Goal: Information Seeking & Learning: Find specific fact

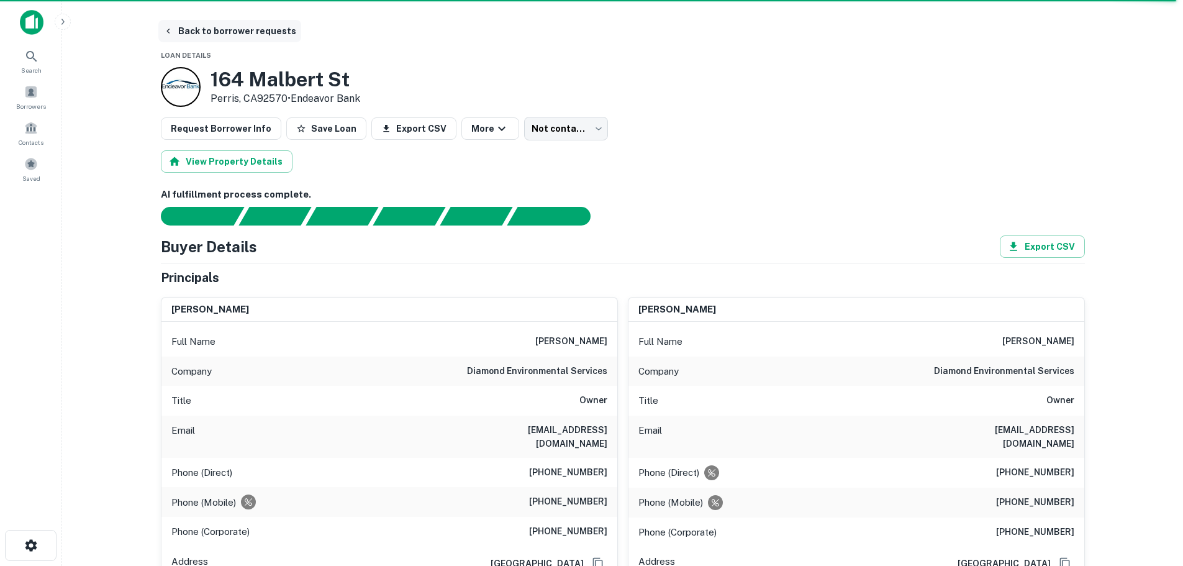
click at [225, 33] on button "Back to borrower requests" at bounding box center [229, 31] width 143 height 22
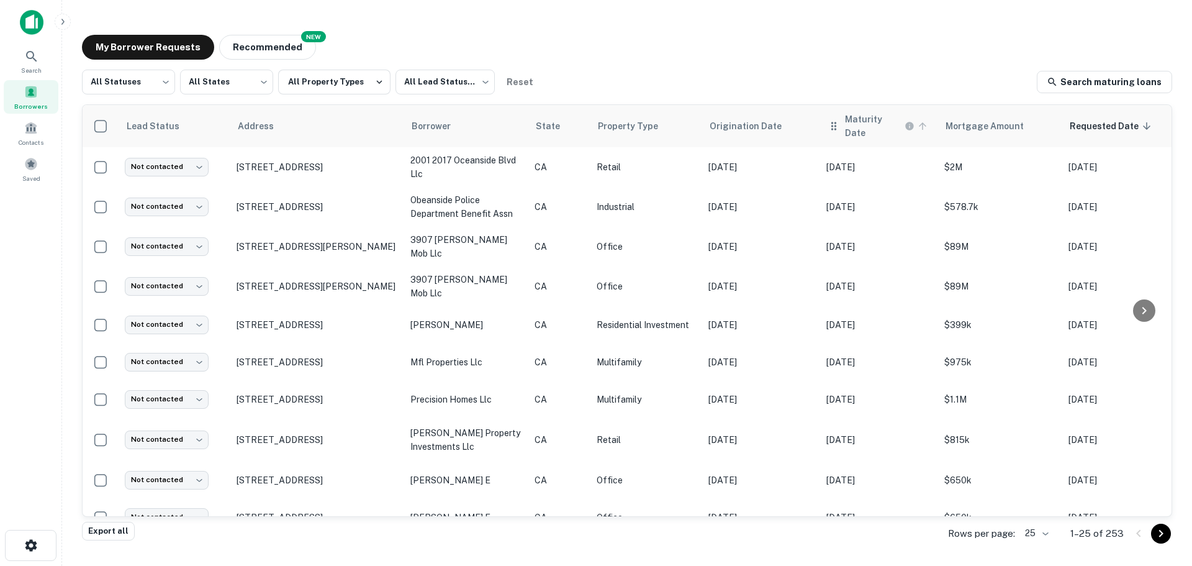
click at [909, 122] on icon "Maturity dates displayed may be estimated. Please contact the lender for the mo…" at bounding box center [910, 126] width 10 height 10
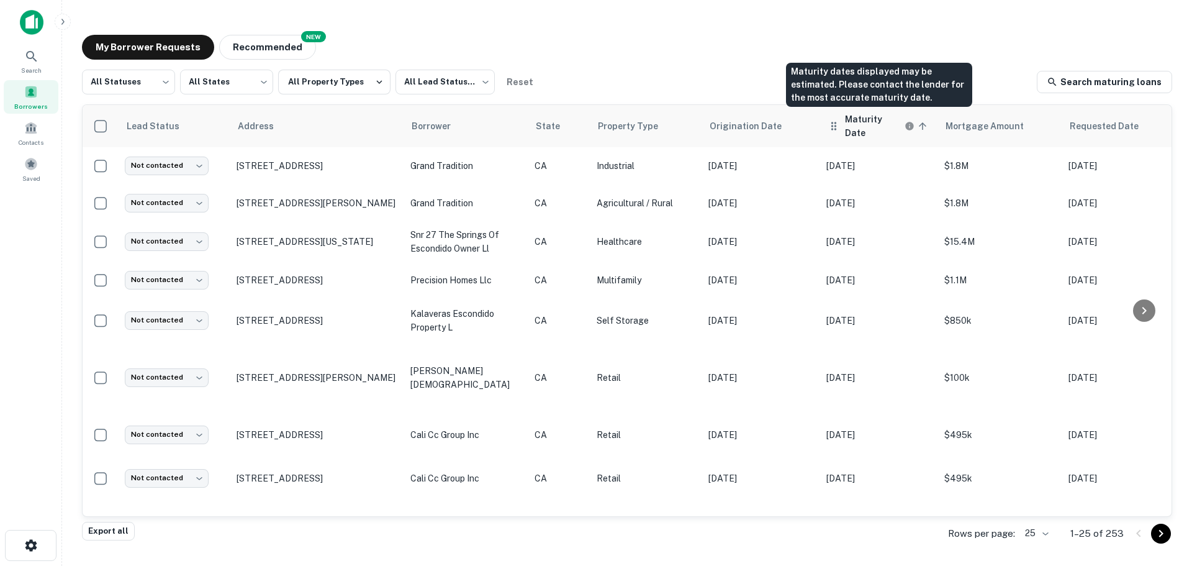
click at [880, 124] on h6 "Maturity Date" at bounding box center [873, 125] width 57 height 27
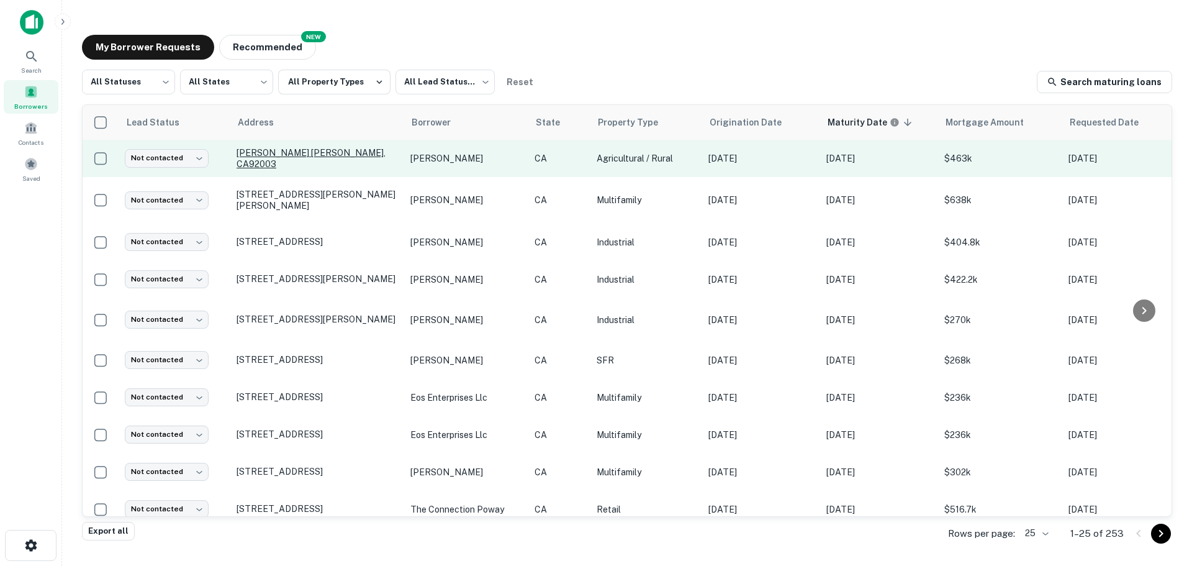
click at [280, 161] on p "Monserate Hill Rd Bonsall, CA92003" at bounding box center [317, 158] width 161 height 22
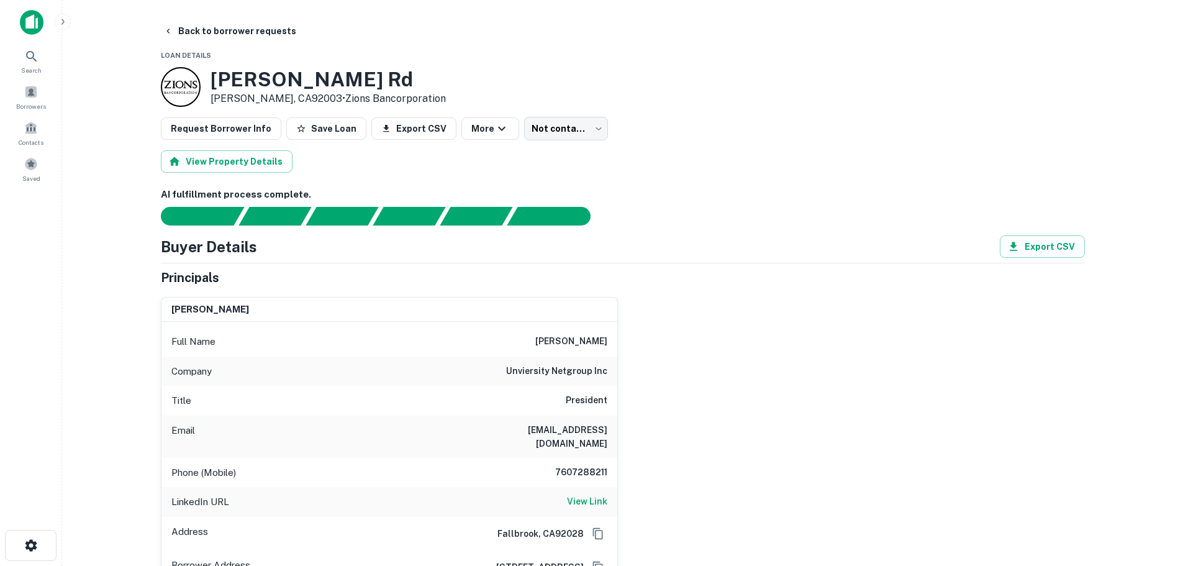
drag, startPoint x: 214, startPoint y: 78, endPoint x: 395, endPoint y: 78, distance: 181.3
click at [395, 78] on h3 "Monserate Hill Rd" at bounding box center [327, 80] width 235 height 24
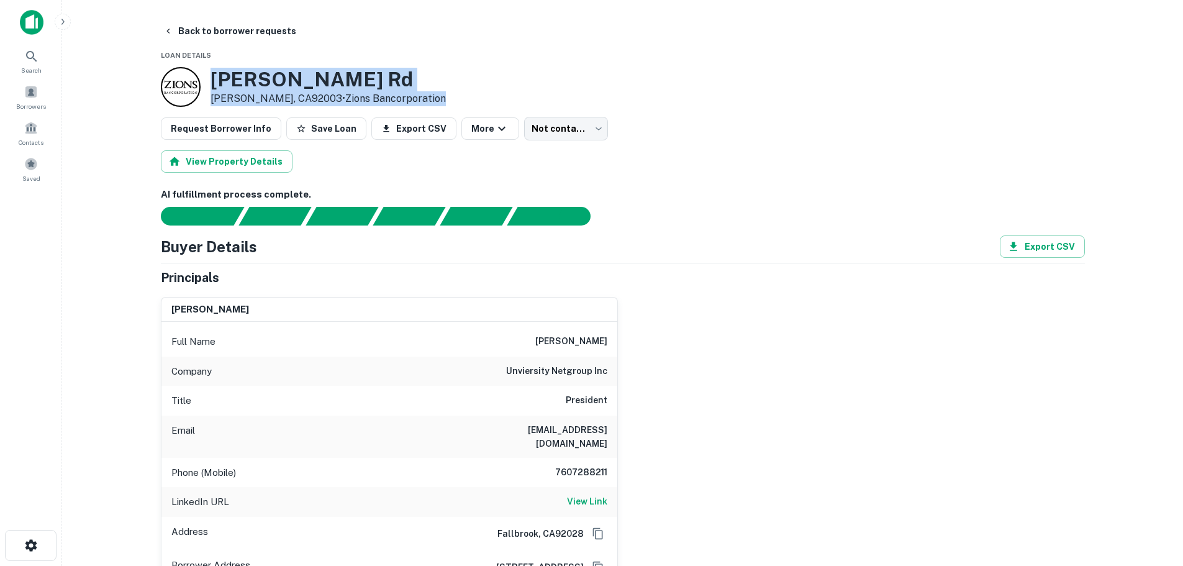
drag, startPoint x: 212, startPoint y: 79, endPoint x: 431, endPoint y: 93, distance: 219.6
click at [431, 93] on div "Monserate Hill Rd Bonsall, CA92003 • Zions Bancorporation" at bounding box center [623, 87] width 924 height 40
click at [395, 69] on h3 "Monserate Hill Rd" at bounding box center [327, 80] width 235 height 24
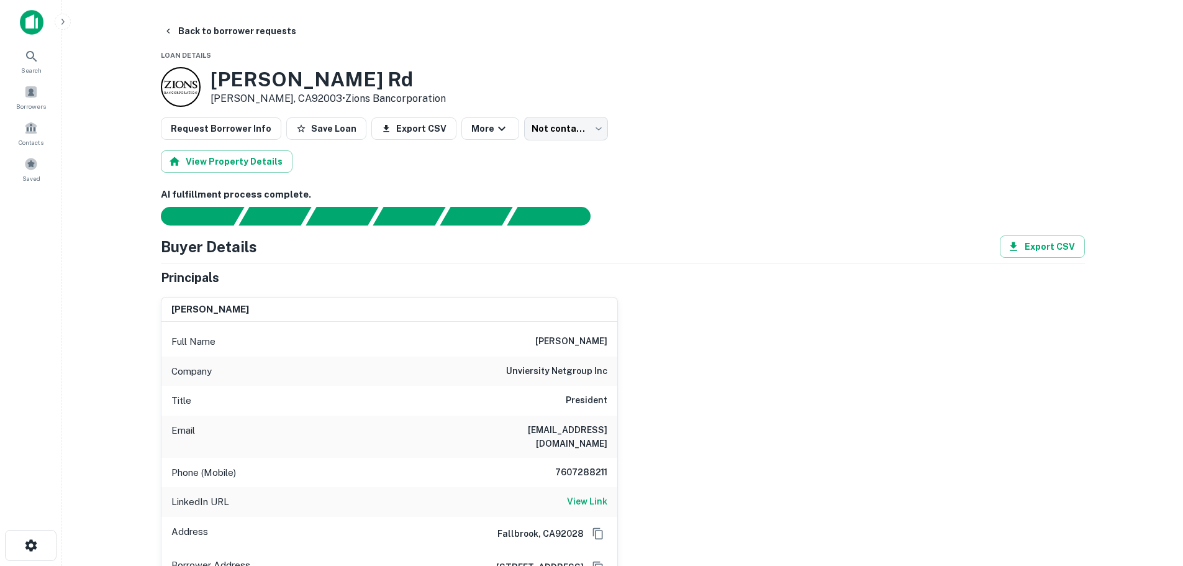
drag, startPoint x: 215, startPoint y: 74, endPoint x: 392, endPoint y: 75, distance: 177.6
click at [392, 75] on h3 "Monserate Hill Rd" at bounding box center [327, 80] width 235 height 24
copy h3 "Monserate Hill Rd"
click at [222, 32] on button "Back to borrower requests" at bounding box center [229, 31] width 143 height 22
click at [173, 27] on button "Back to borrower requests" at bounding box center [229, 31] width 143 height 22
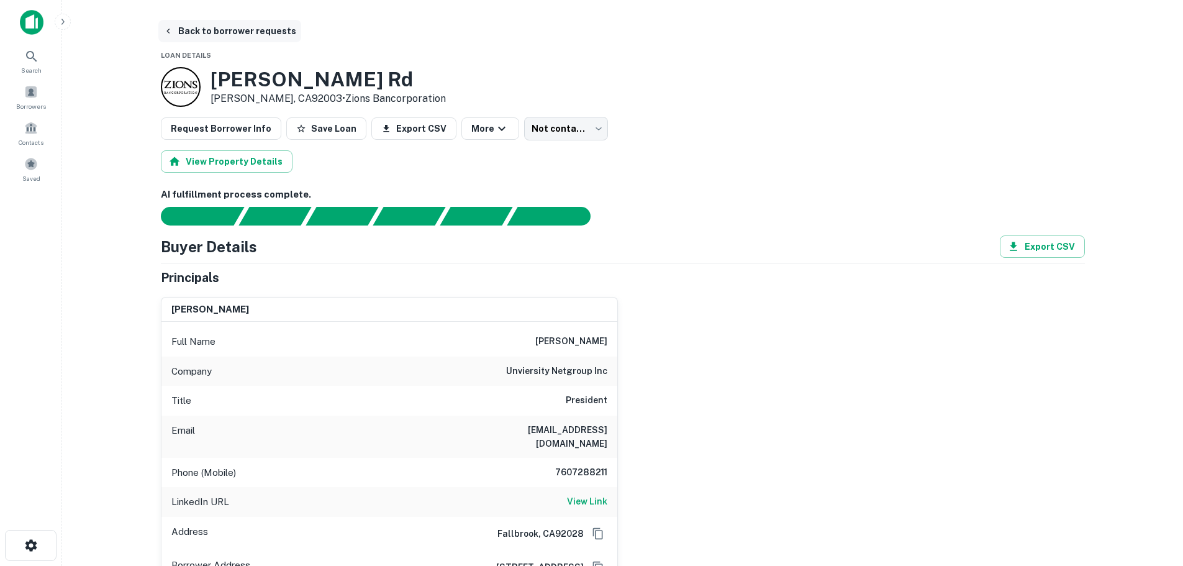
click at [191, 34] on button "Back to borrower requests" at bounding box center [229, 31] width 143 height 22
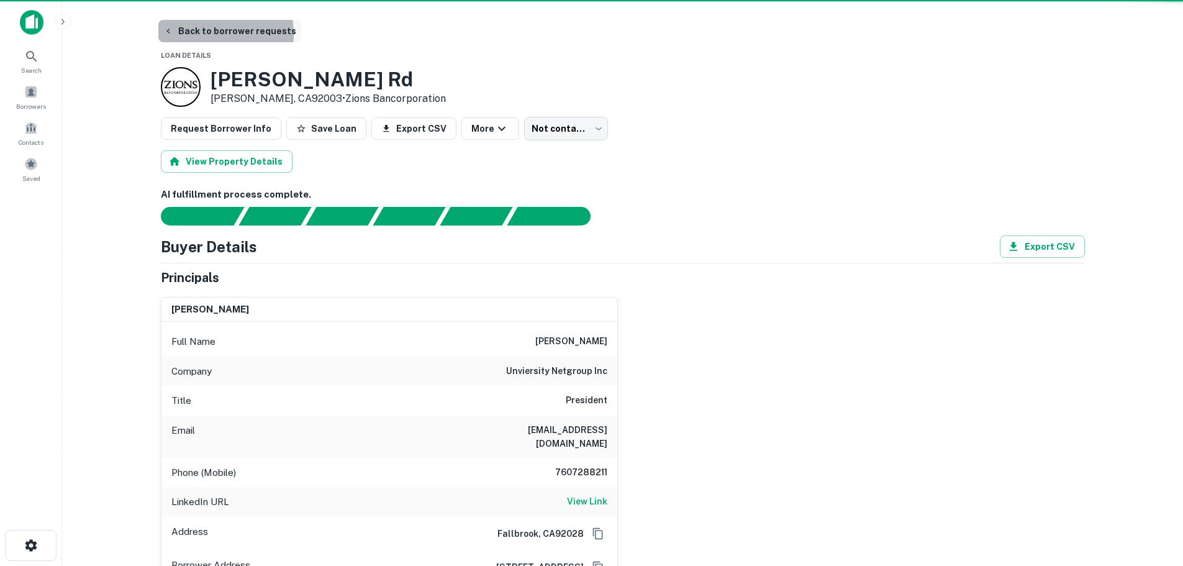
click at [191, 34] on button "Back to borrower requests" at bounding box center [229, 31] width 143 height 22
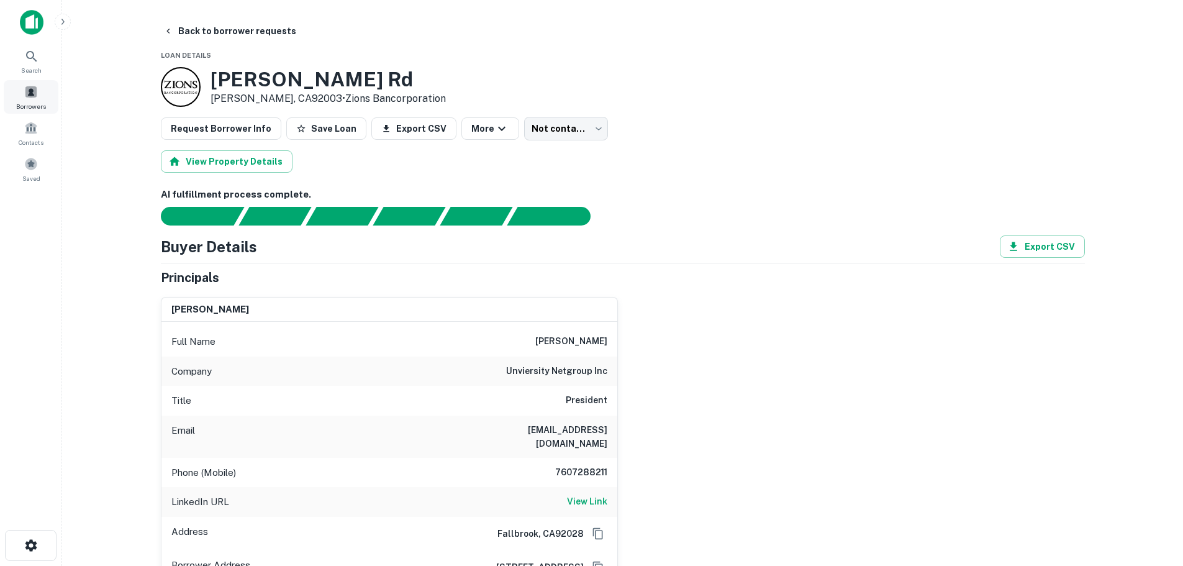
click at [31, 94] on span at bounding box center [31, 92] width 14 height 14
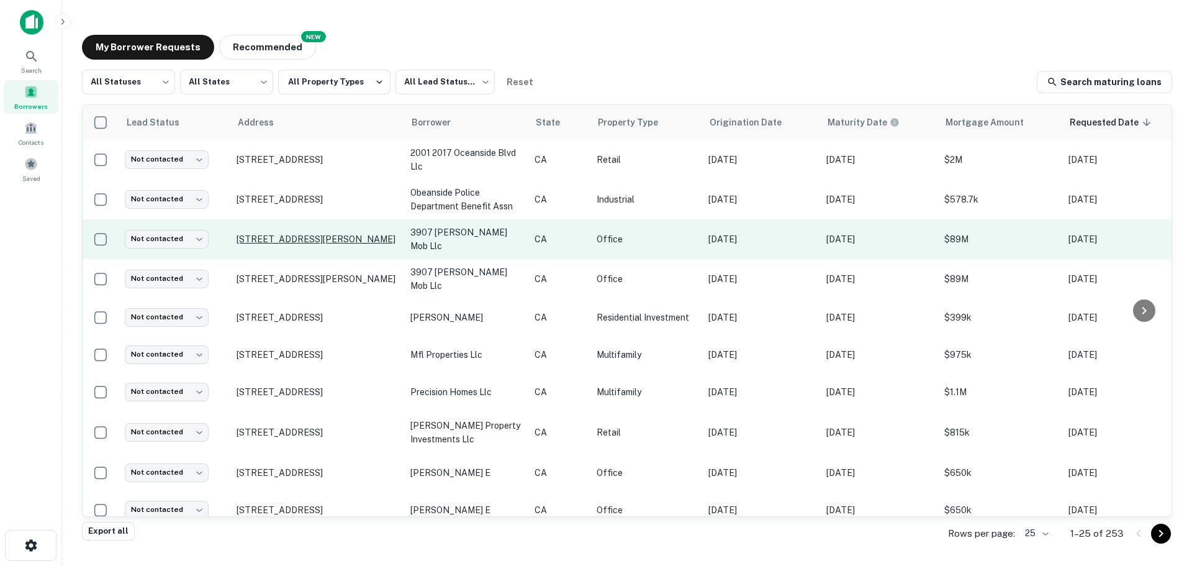
click at [304, 238] on p "3907 Waring Rd Oceanside, CA92056" at bounding box center [317, 238] width 161 height 11
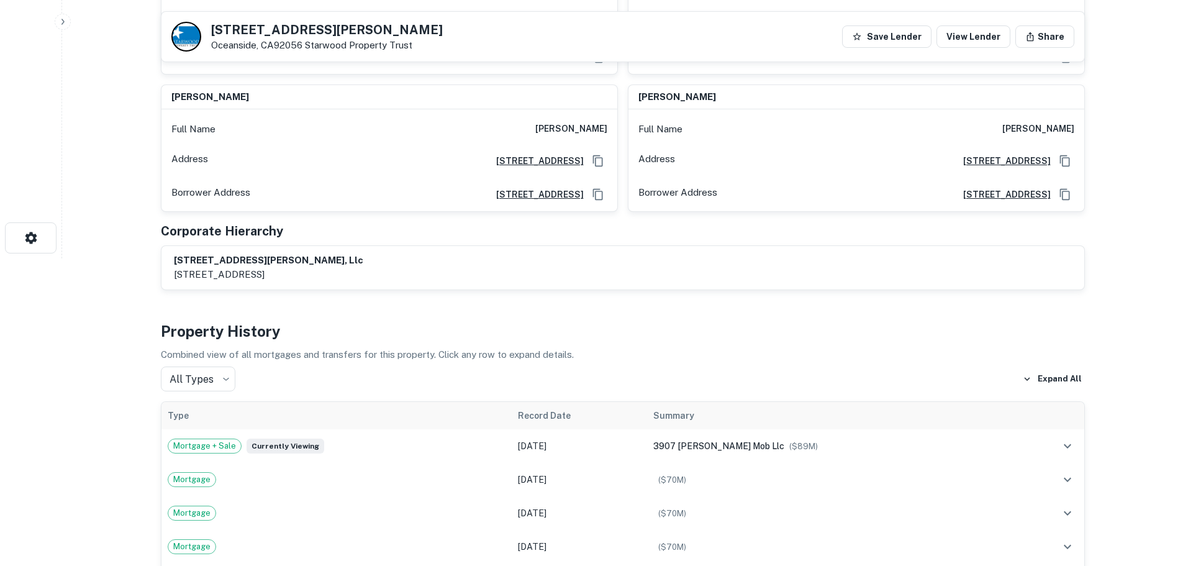
scroll to position [435, 0]
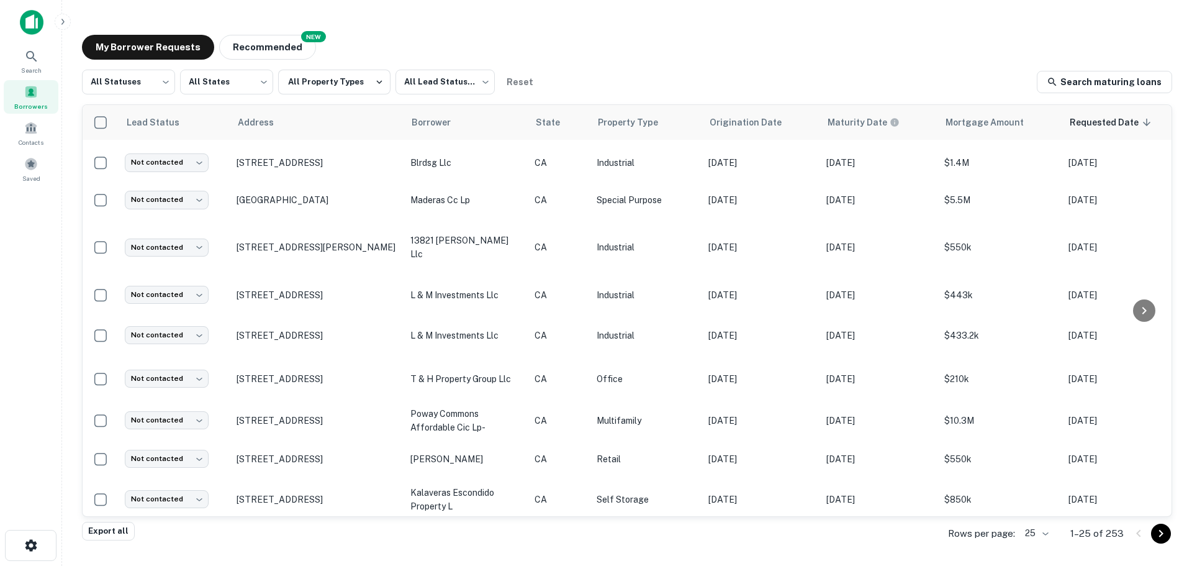
scroll to position [620, 0]
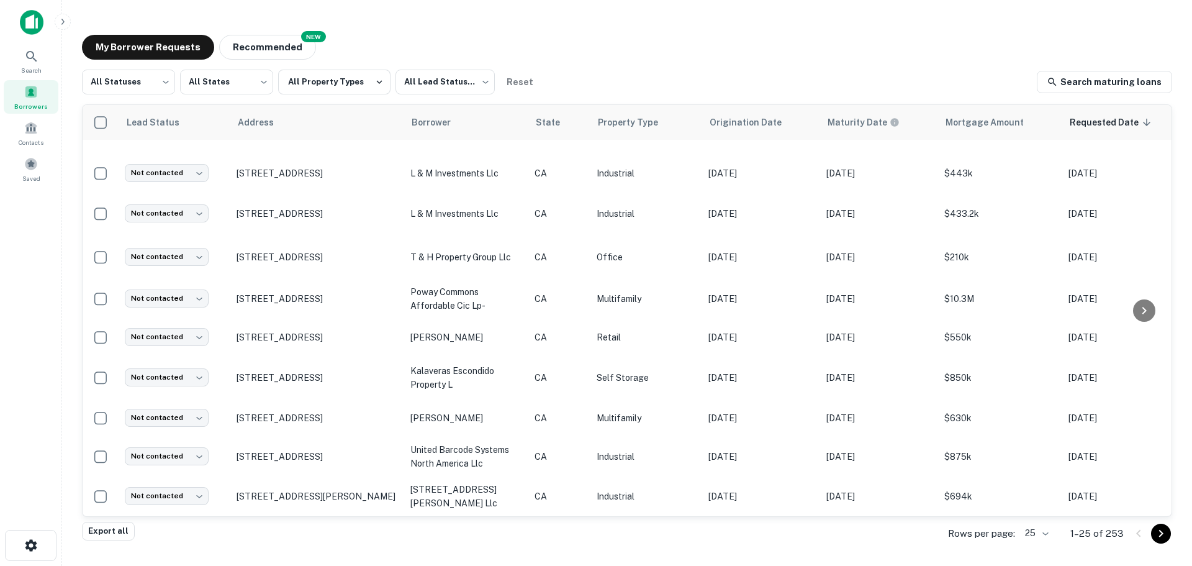
click at [1159, 534] on icon "Go to next page" at bounding box center [1160, 533] width 15 height 15
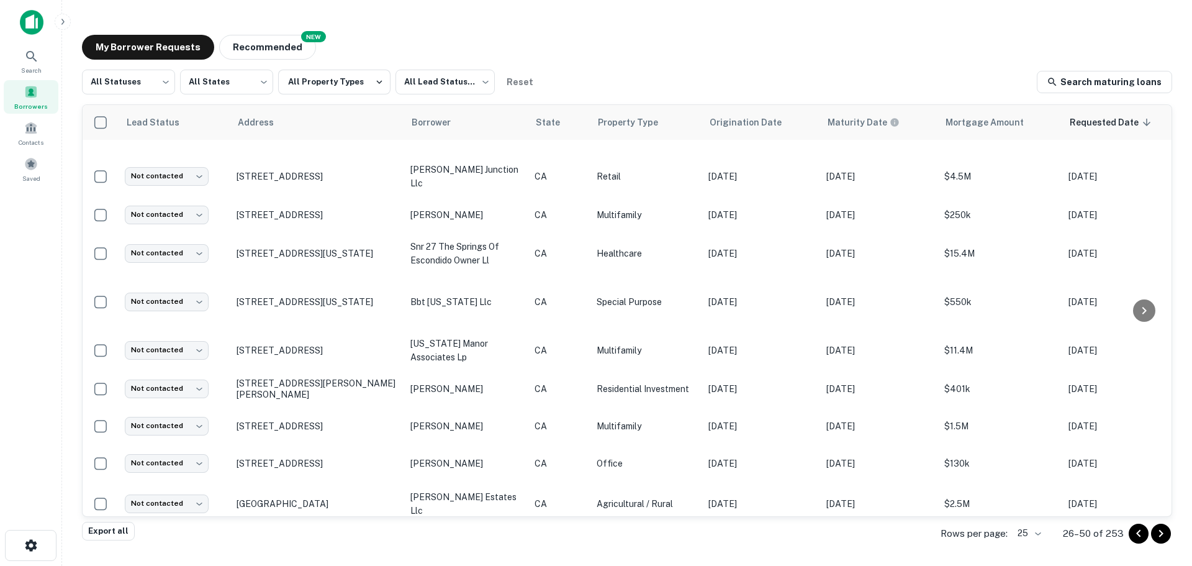
scroll to position [616, 0]
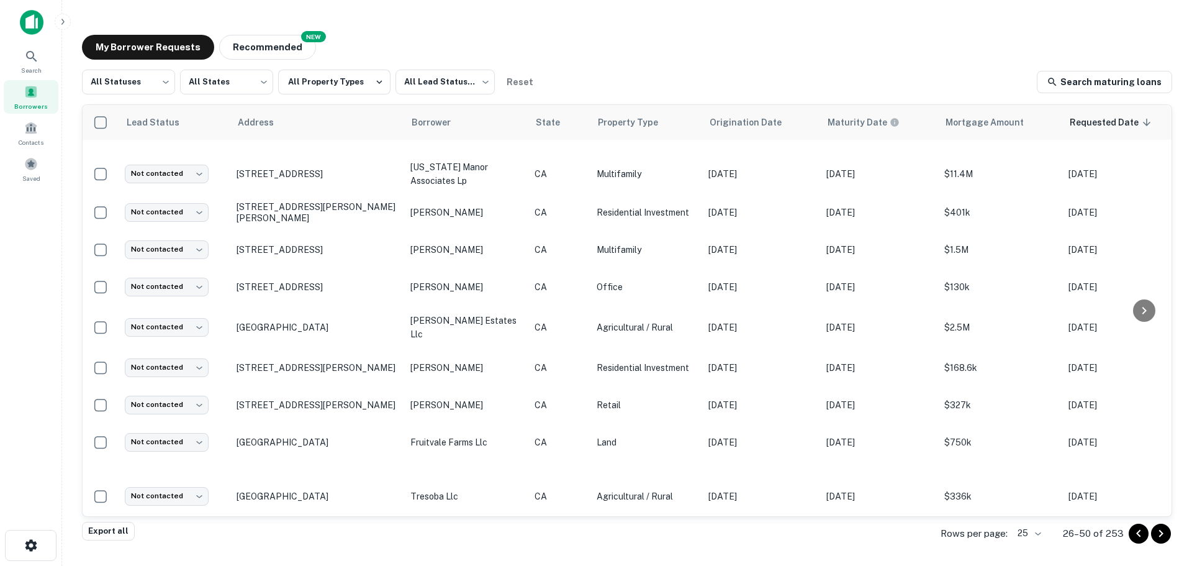
click at [1163, 539] on icon "Go to next page" at bounding box center [1160, 533] width 15 height 15
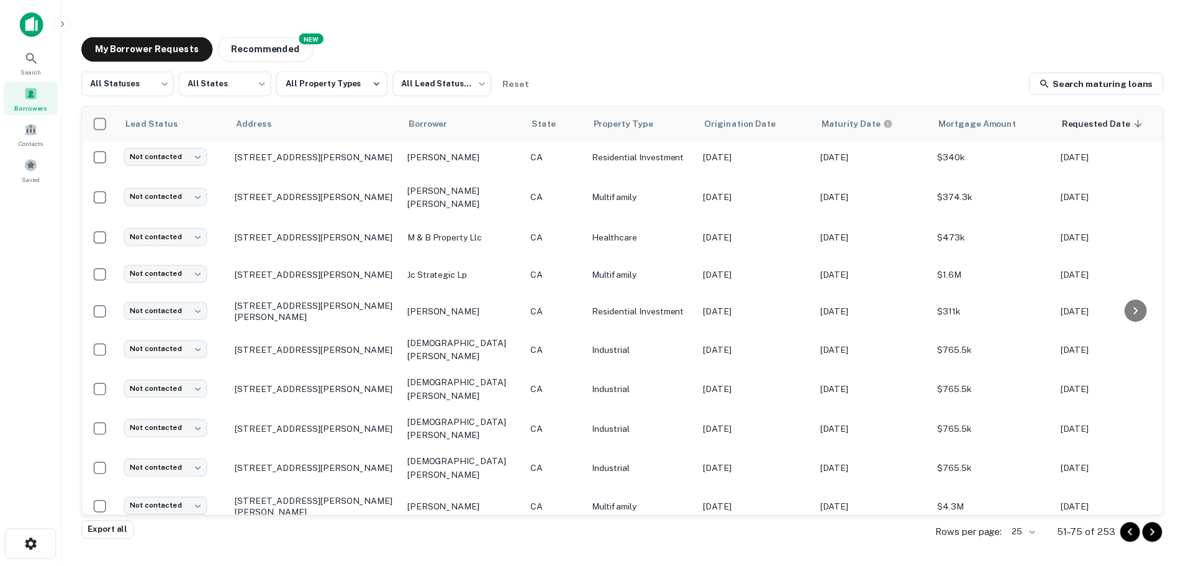
scroll to position [597, 0]
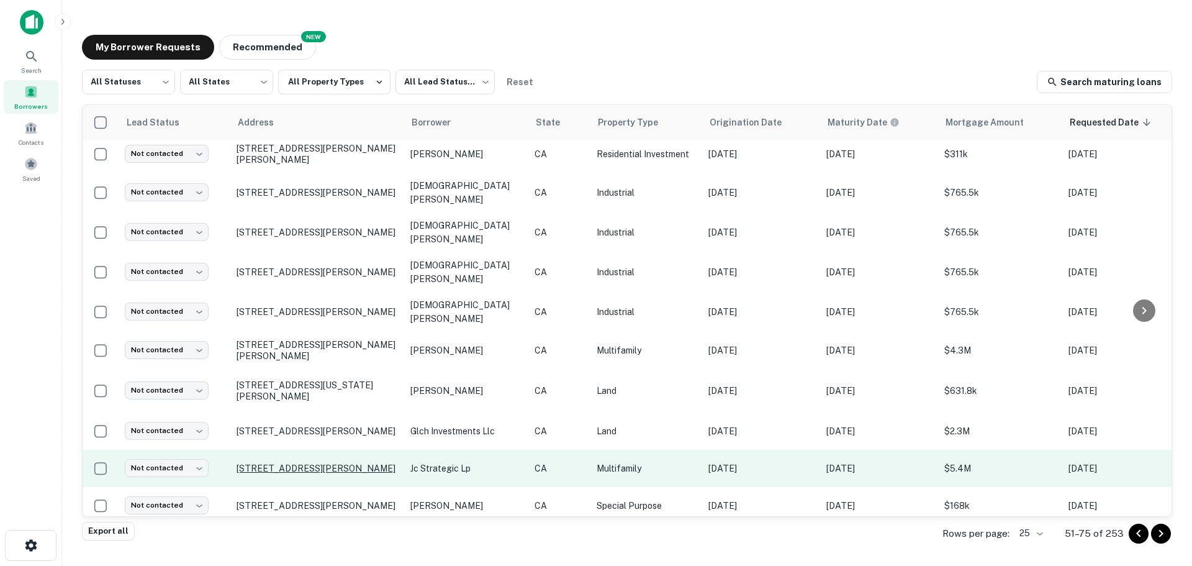
click at [274, 462] on p "1551 Montecito Rd Ramona, CA92065" at bounding box center [317, 467] width 161 height 11
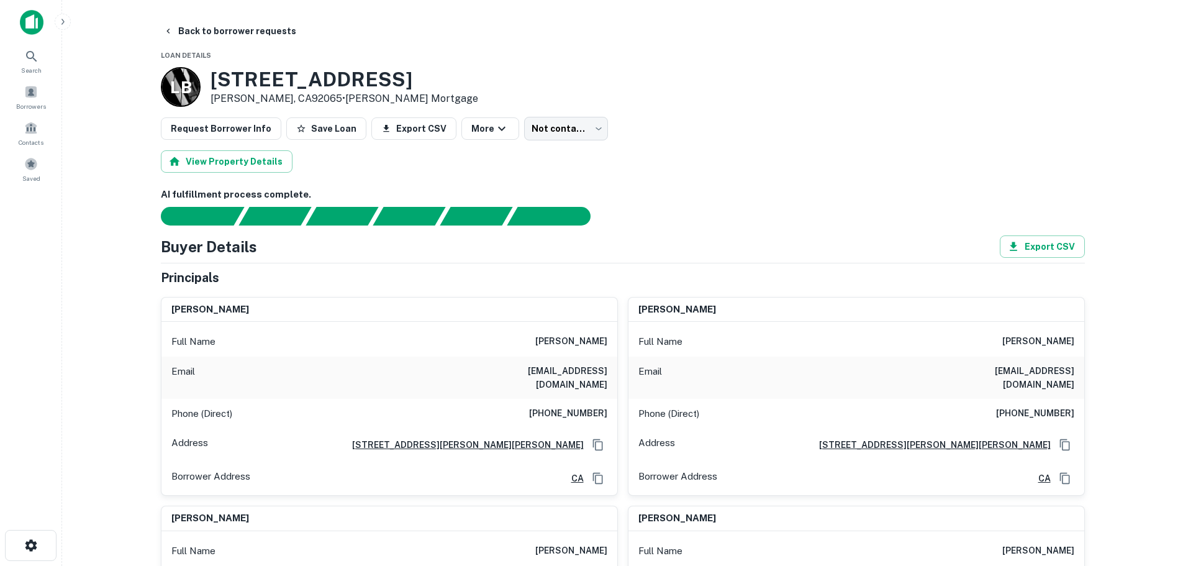
drag, startPoint x: 216, startPoint y: 79, endPoint x: 402, endPoint y: 70, distance: 186.4
click at [402, 70] on h3 "1551 Montecito Rd" at bounding box center [344, 80] width 268 height 24
copy h3 "1551 Montecito Rd"
click at [296, 126] on icon "button" at bounding box center [301, 129] width 10 height 10
click at [237, 33] on button "Back to borrower requests" at bounding box center [229, 31] width 143 height 22
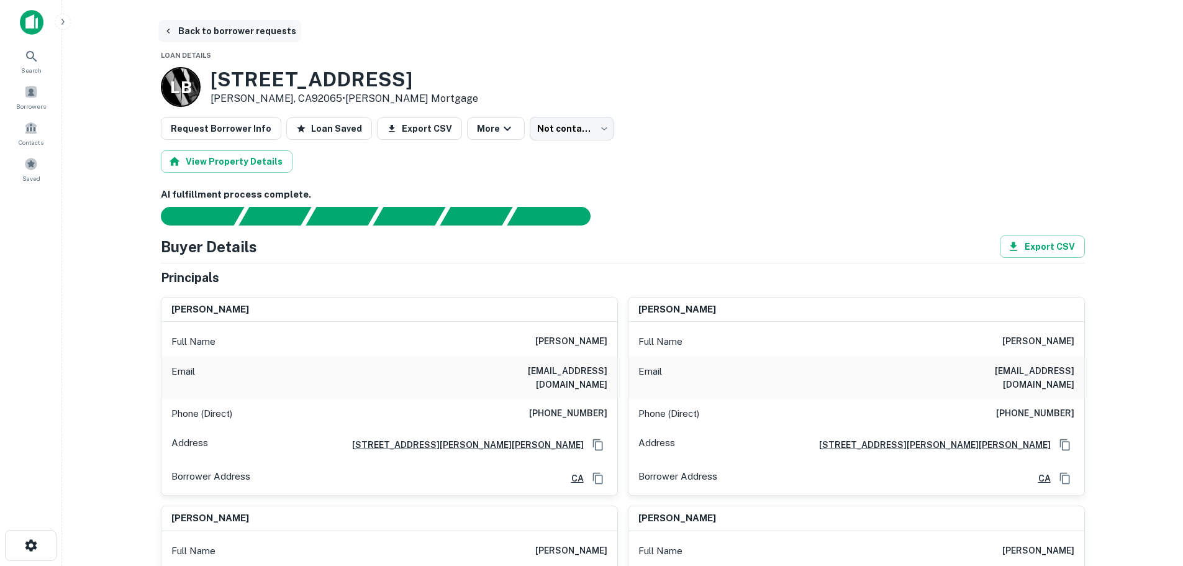
click at [196, 33] on button "Back to borrower requests" at bounding box center [229, 31] width 143 height 22
click at [190, 25] on button "Back to borrower requests" at bounding box center [229, 31] width 143 height 22
click at [32, 98] on span at bounding box center [31, 92] width 14 height 14
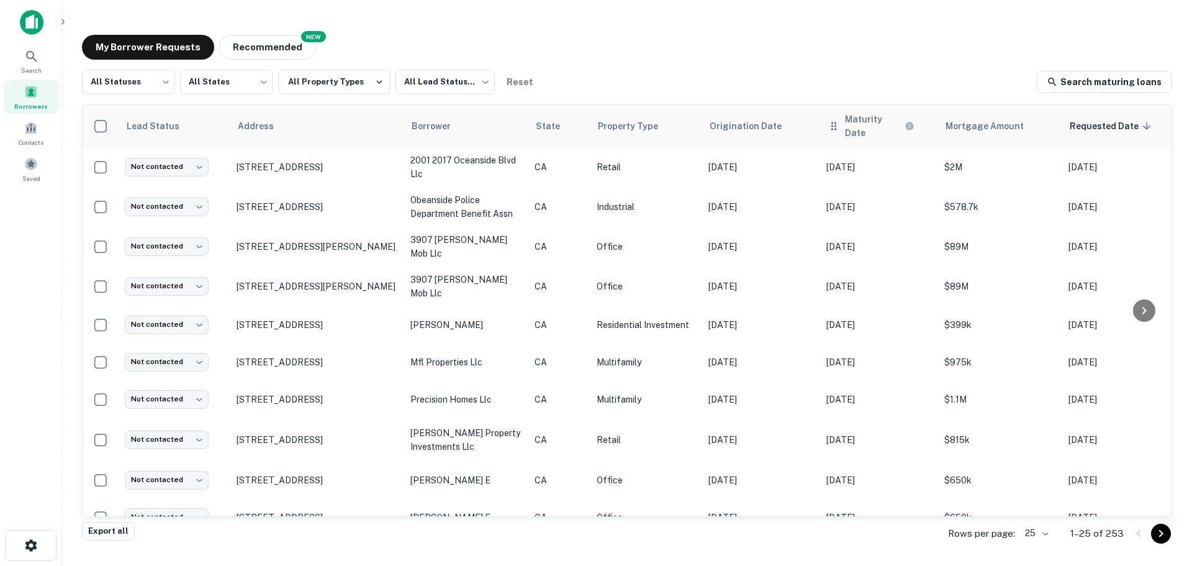
click at [875, 129] on div "Maturity Date" at bounding box center [879, 125] width 103 height 27
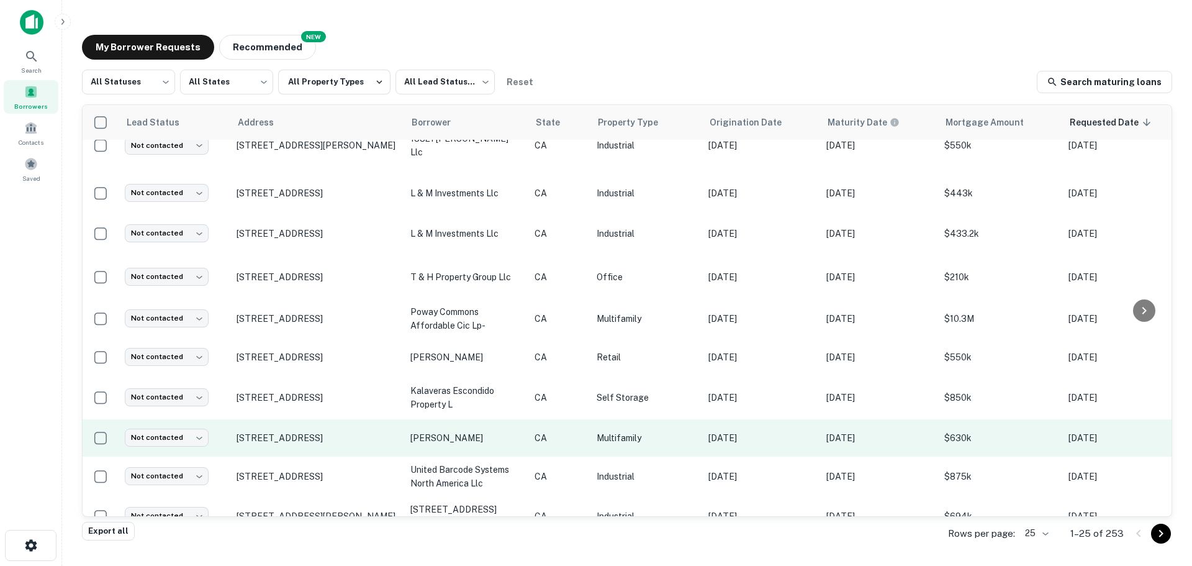
scroll to position [620, 0]
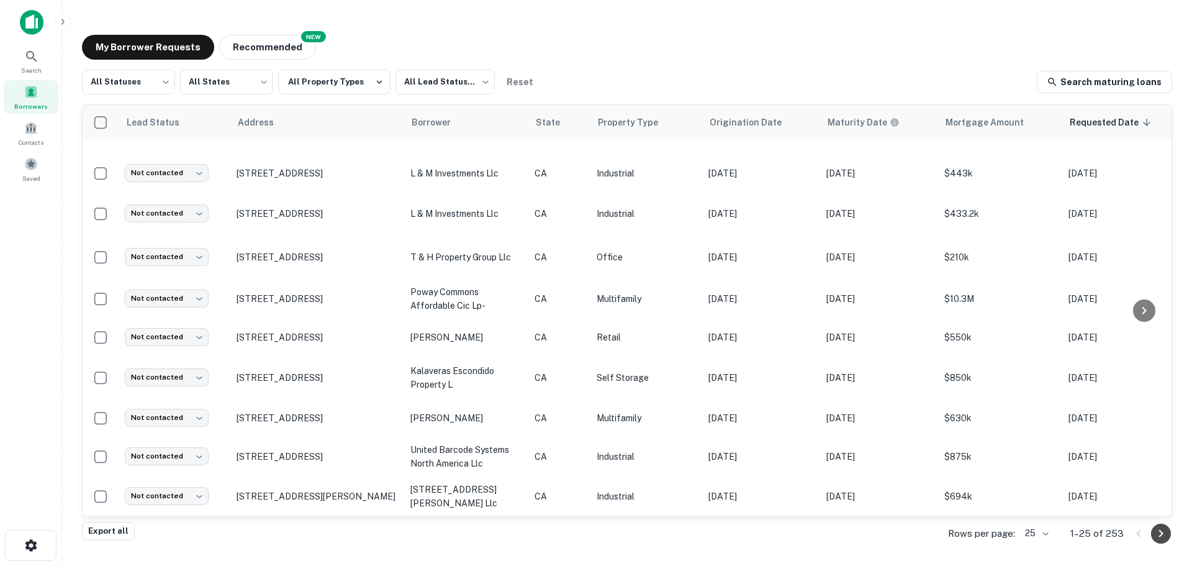
click at [1158, 535] on icon "Go to next page" at bounding box center [1160, 533] width 15 height 15
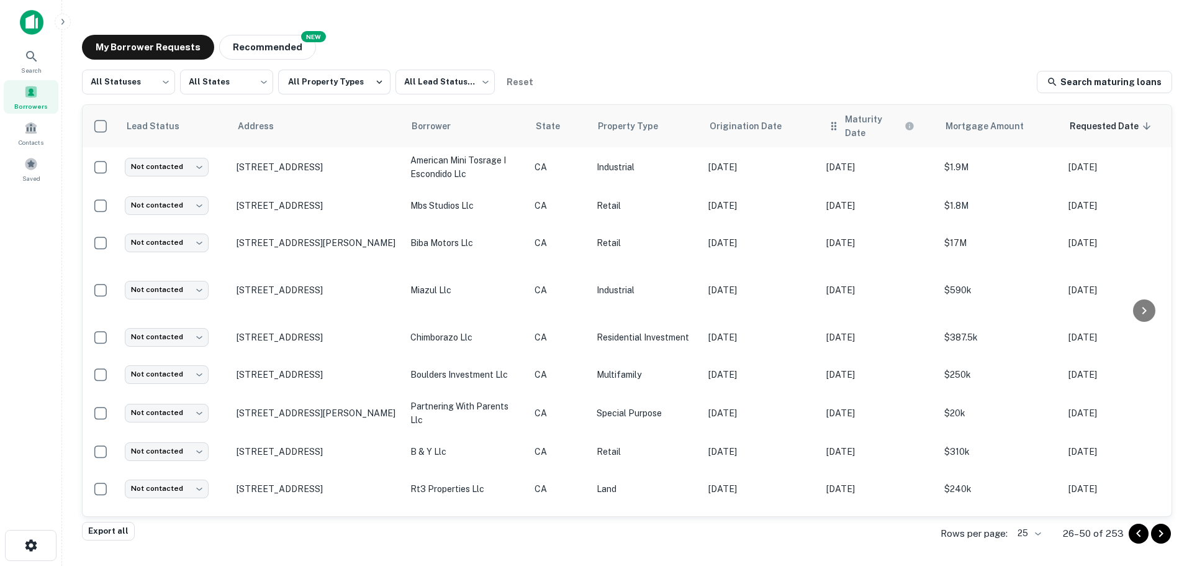
click at [877, 129] on div "Maturity Date" at bounding box center [879, 125] width 103 height 27
click at [922, 124] on icon at bounding box center [922, 125] width 7 height 7
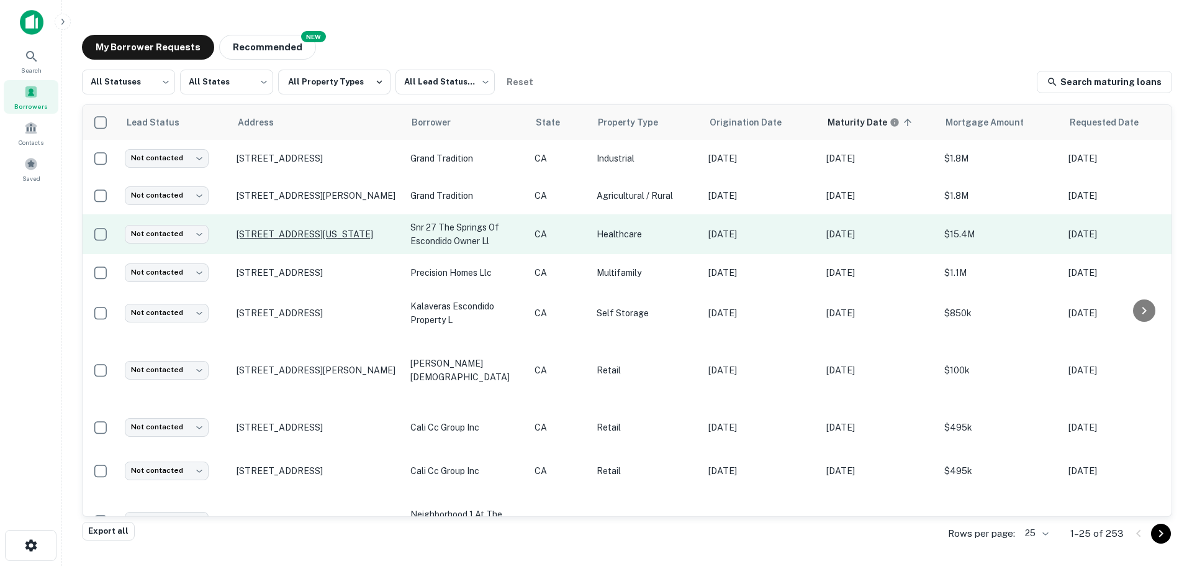
drag, startPoint x: 287, startPoint y: 228, endPoint x: 269, endPoint y: 233, distance: 18.7
click at [269, 233] on p "1261 E Washington Ave Escondido, CA92027" at bounding box center [317, 233] width 161 height 11
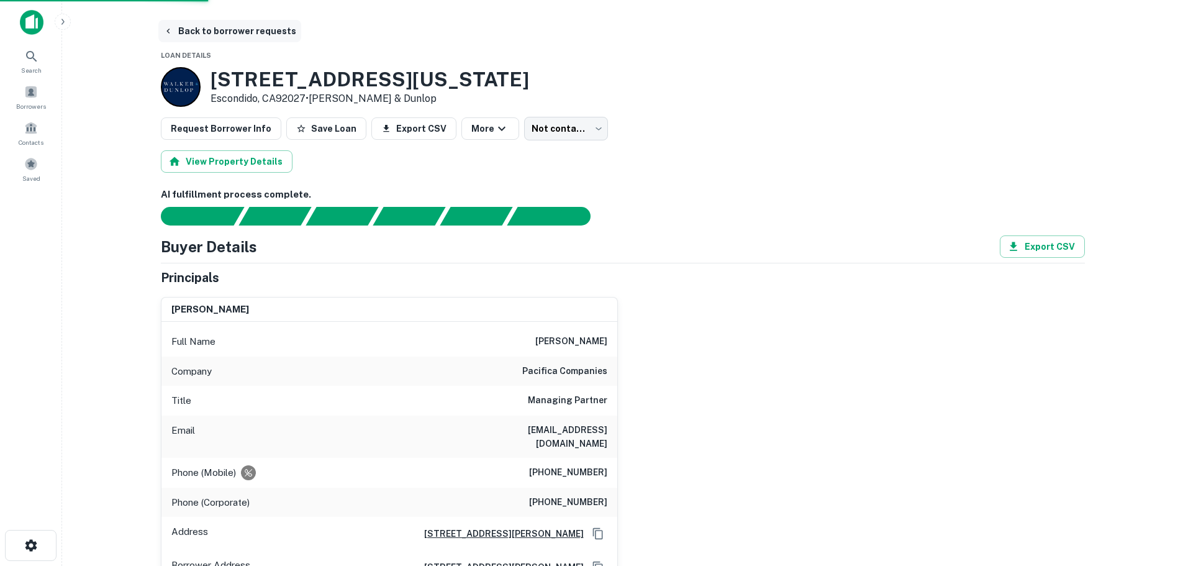
click at [197, 27] on button "Back to borrower requests" at bounding box center [229, 31] width 143 height 22
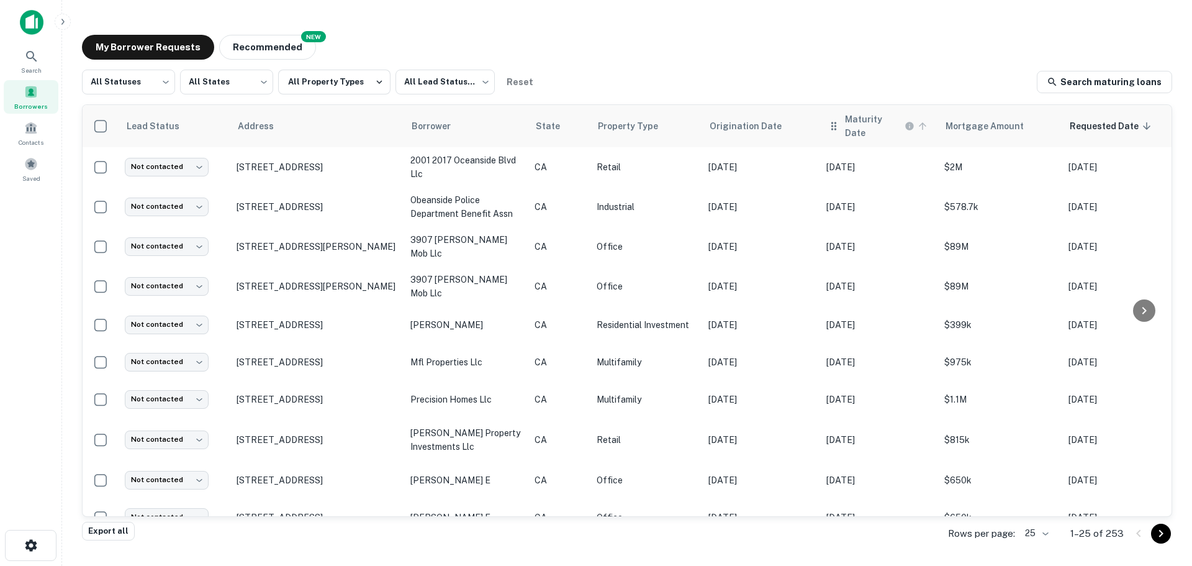
click at [922, 122] on icon at bounding box center [922, 125] width 7 height 7
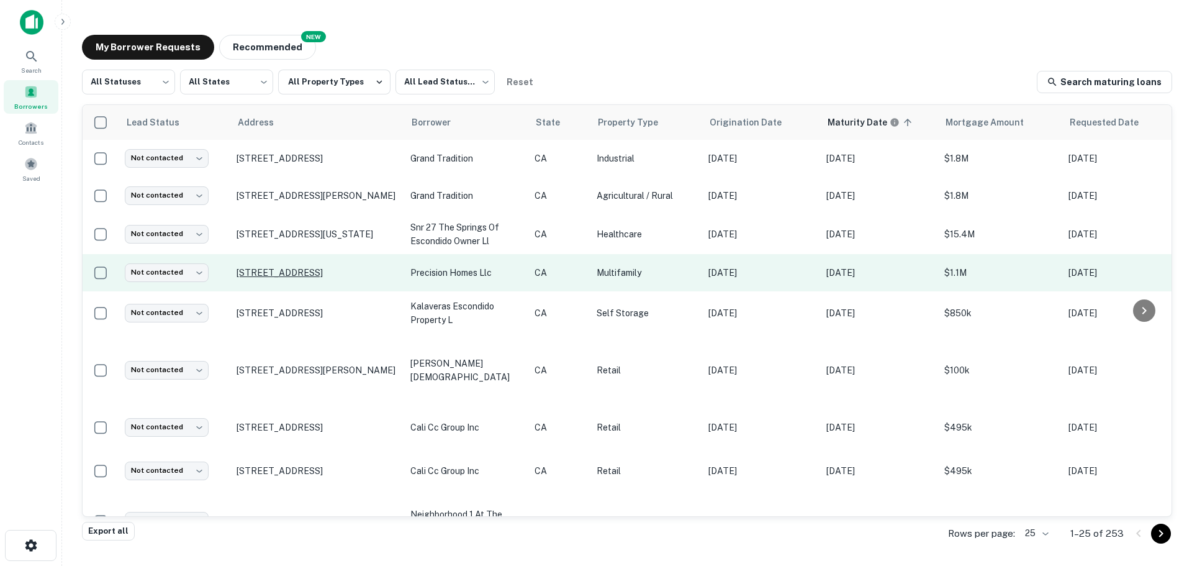
click at [260, 274] on p "[STREET_ADDRESS]" at bounding box center [317, 272] width 161 height 11
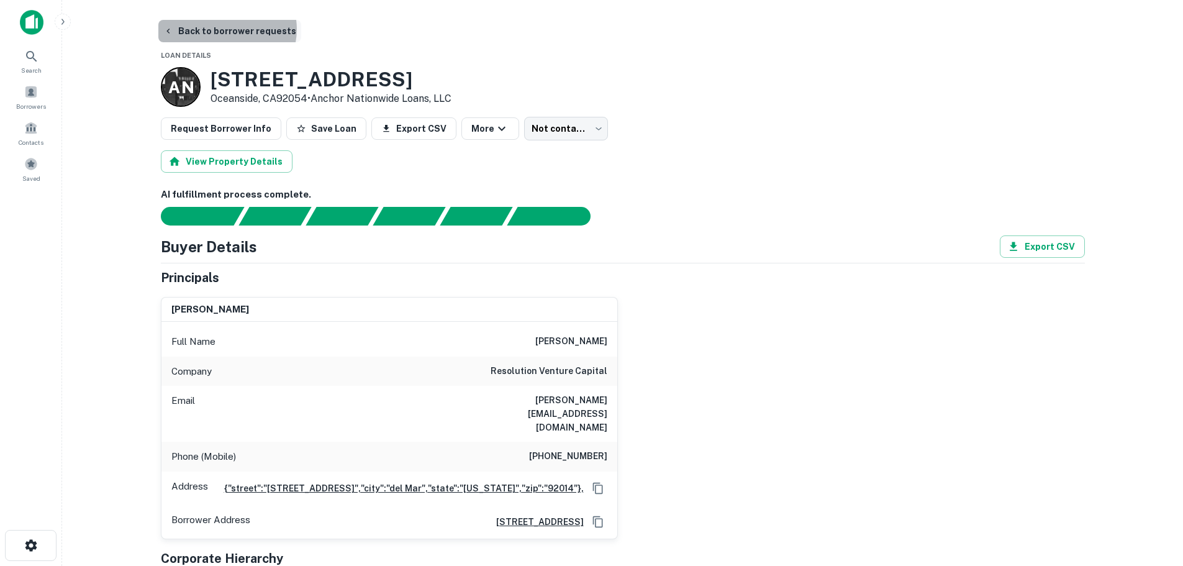
click at [226, 29] on button "Back to borrower requests" at bounding box center [229, 31] width 143 height 22
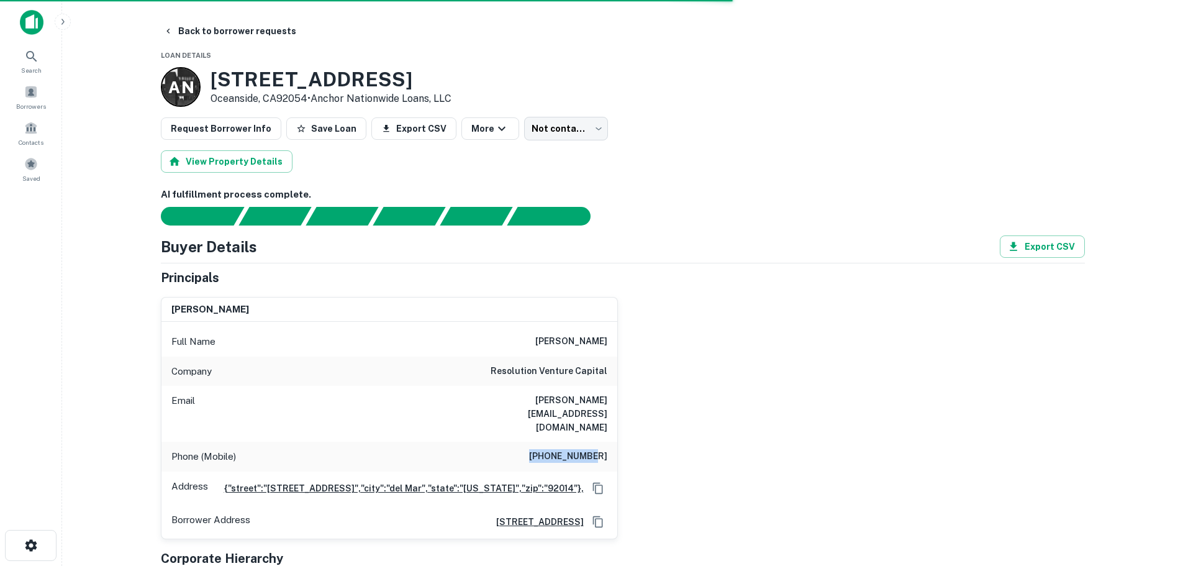
drag, startPoint x: 543, startPoint y: 429, endPoint x: 605, endPoint y: 426, distance: 61.5
click at [604, 449] on h6 "(805) 660-3101" at bounding box center [568, 456] width 78 height 15
click at [611, 441] on div "Phone (Mobile) (805) 660-3101" at bounding box center [389, 456] width 456 height 30
drag, startPoint x: 611, startPoint y: 432, endPoint x: 541, endPoint y: 437, distance: 70.9
click at [541, 441] on div "Phone (Mobile) (805) 660-3101" at bounding box center [389, 456] width 456 height 30
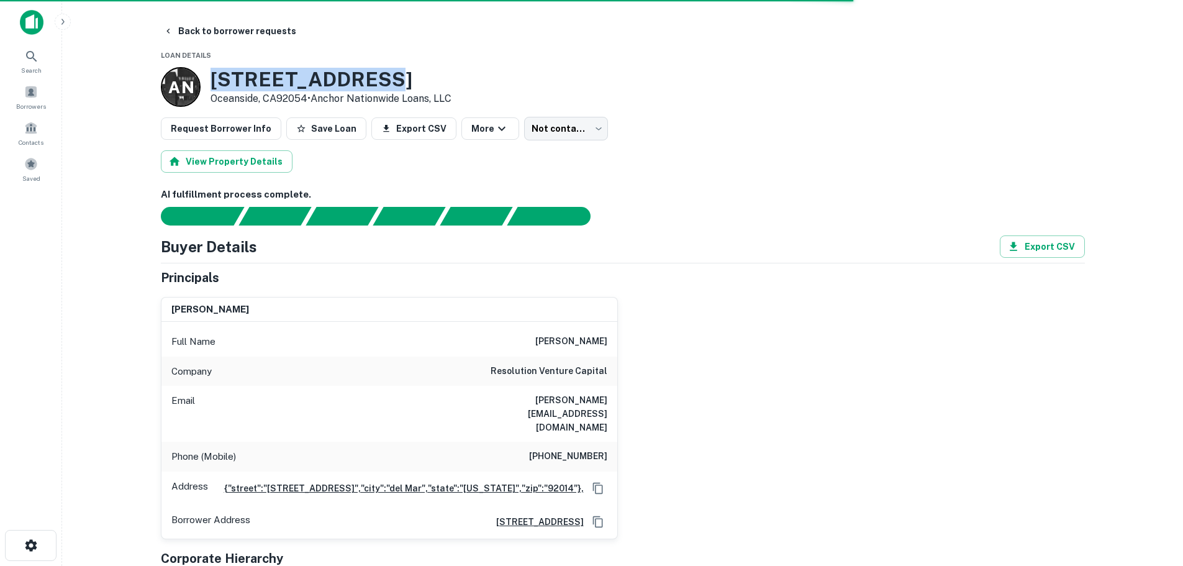
drag, startPoint x: 212, startPoint y: 77, endPoint x: 374, endPoint y: 71, distance: 162.1
click at [374, 71] on h3 "1482 Avocado Rd" at bounding box center [330, 80] width 241 height 24
copy h3 "1482 Avocado Rd"
click at [444, 71] on h3 "1482 Avocado Rd" at bounding box center [330, 80] width 241 height 24
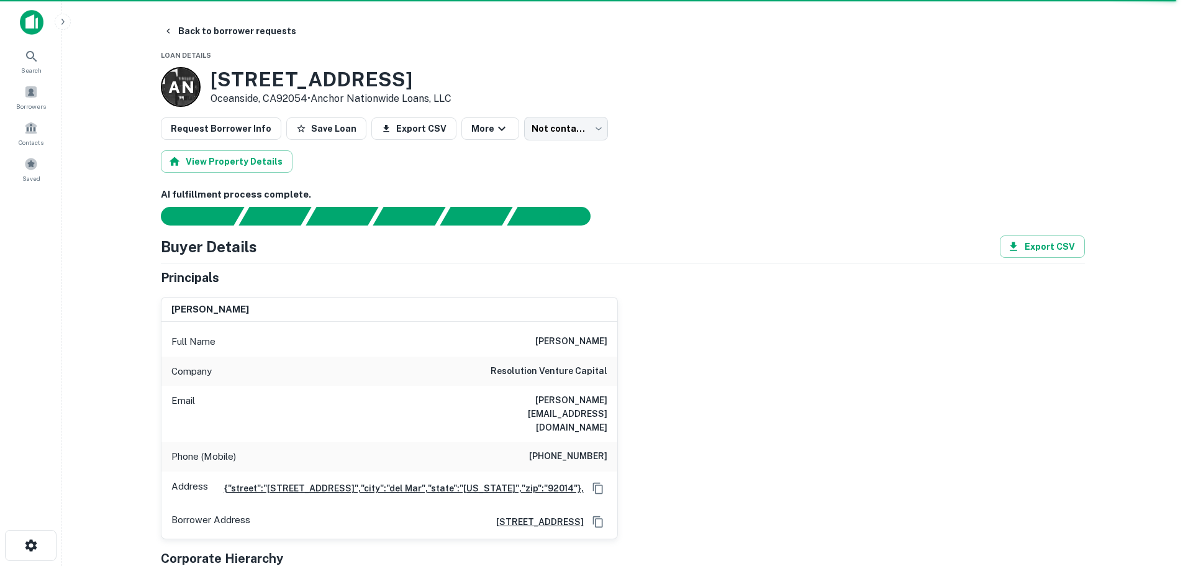
click at [209, 77] on div "A N 1482 Avocado Rd Oceanside, CA92054 • Anchor Nationwide Loans, LLC" at bounding box center [306, 87] width 291 height 40
click at [181, 26] on button "Back to borrower requests" at bounding box center [229, 31] width 143 height 22
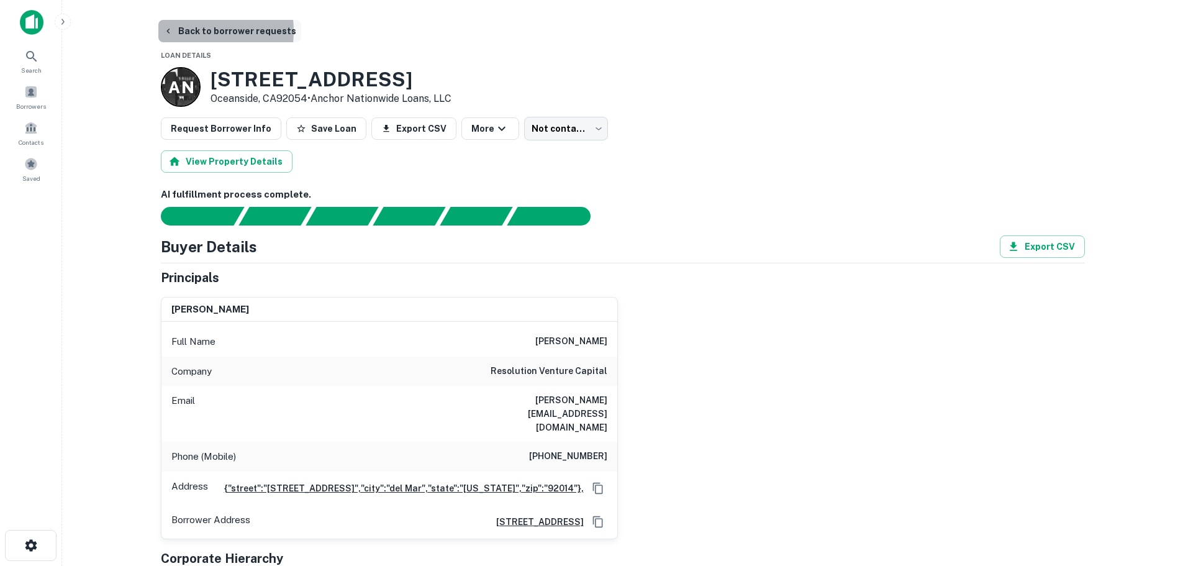
click at [180, 31] on button "Back to borrower requests" at bounding box center [229, 31] width 143 height 22
click at [34, 97] on span at bounding box center [31, 92] width 14 height 14
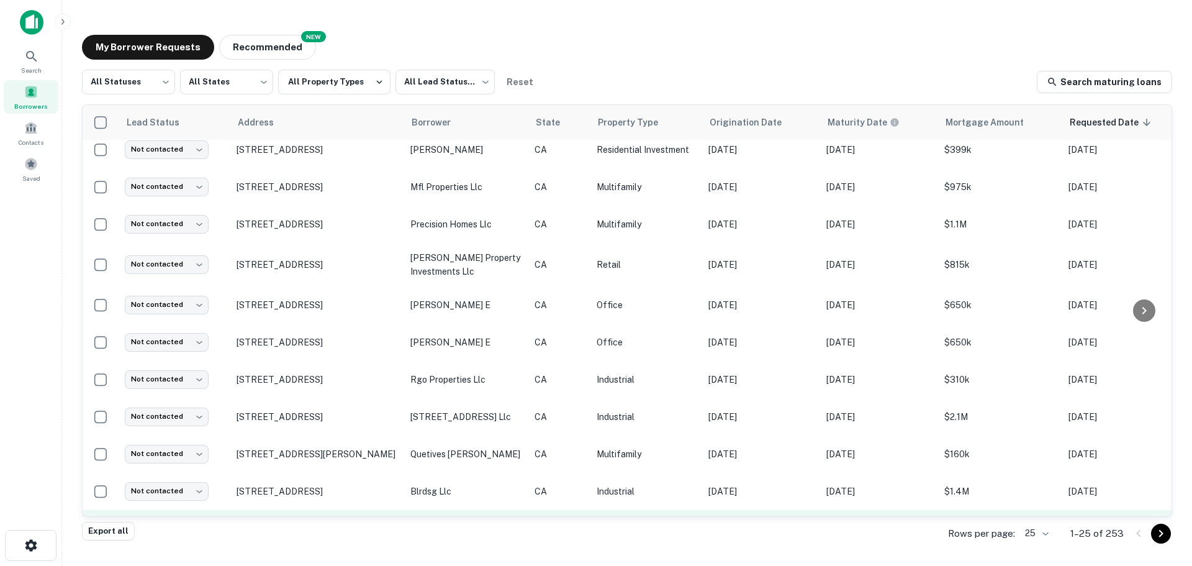
scroll to position [248, 0]
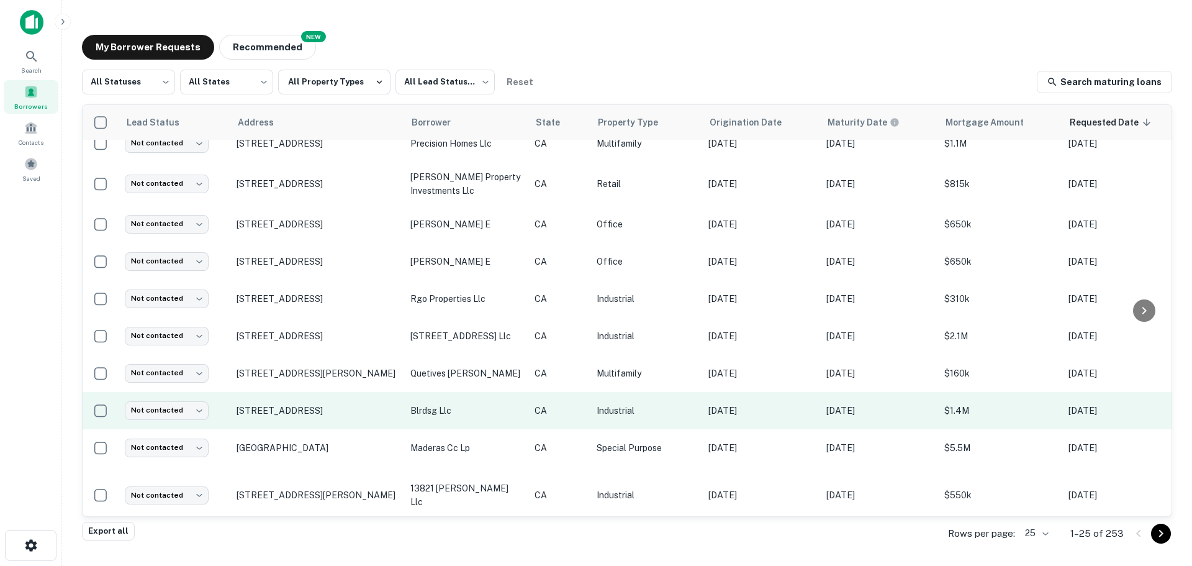
click at [613, 404] on p "Industrial" at bounding box center [646, 411] width 99 height 14
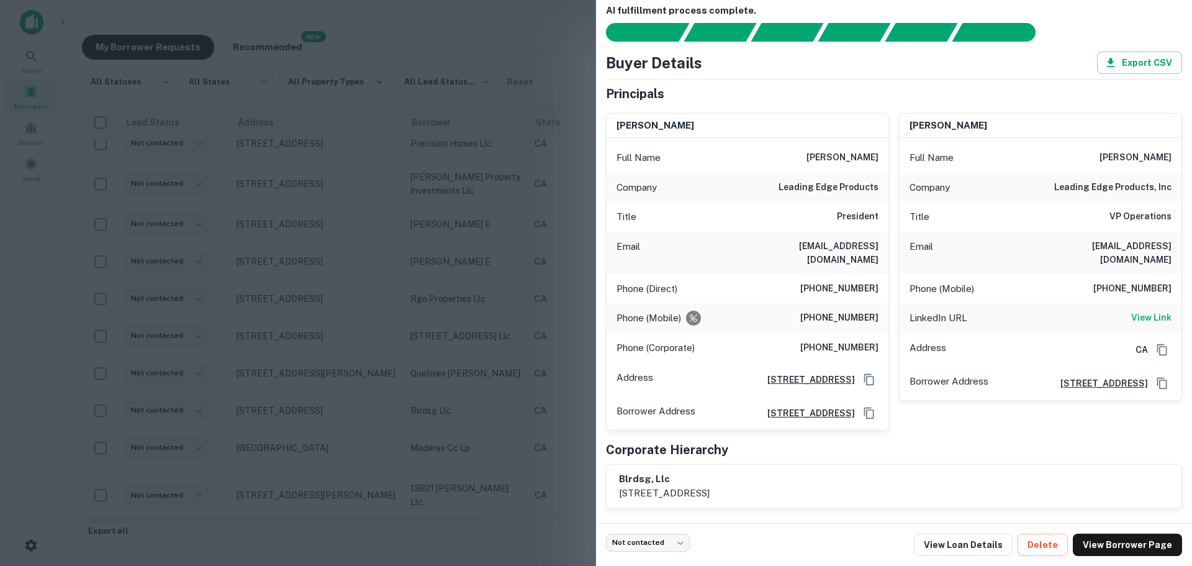
scroll to position [20, 0]
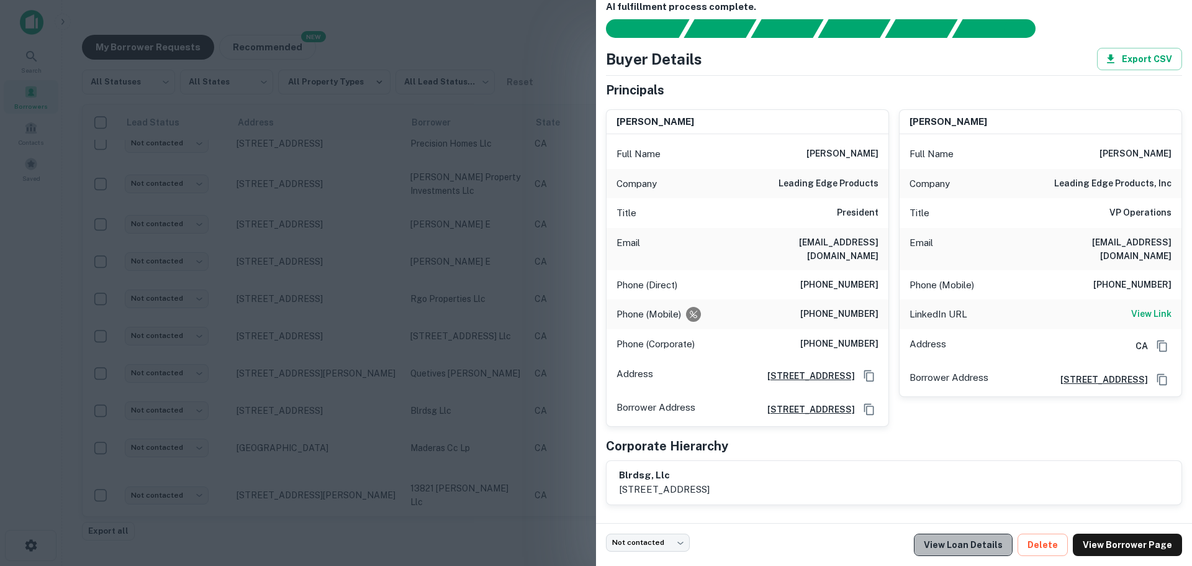
click at [979, 539] on link "View Loan Details" at bounding box center [963, 544] width 99 height 22
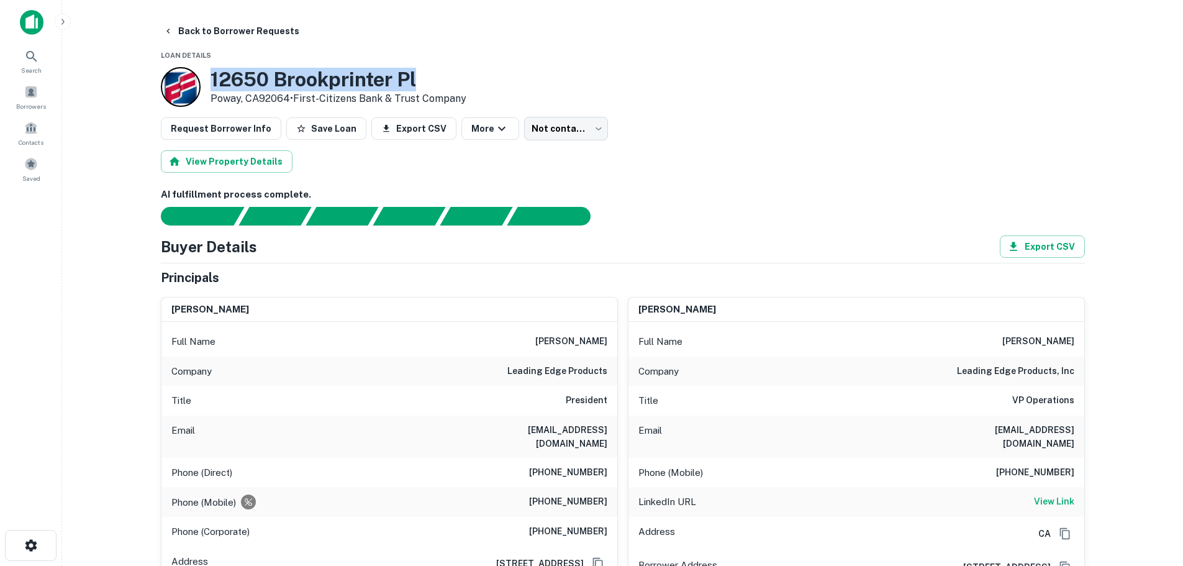
drag, startPoint x: 211, startPoint y: 79, endPoint x: 423, endPoint y: 86, distance: 212.4
click at [423, 86] on h3 "12650 Brookprinter Pl" at bounding box center [338, 80] width 256 height 24
copy h3 "12650 Brookprinter Pl"
